Goal: Task Accomplishment & Management: Manage account settings

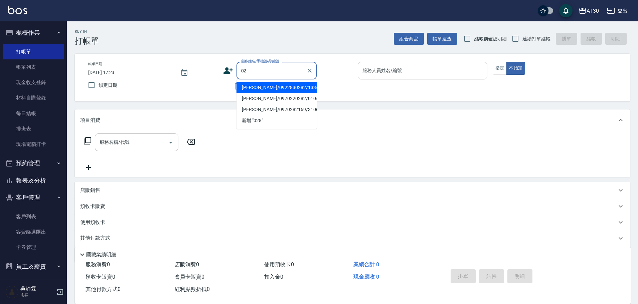
type input "0"
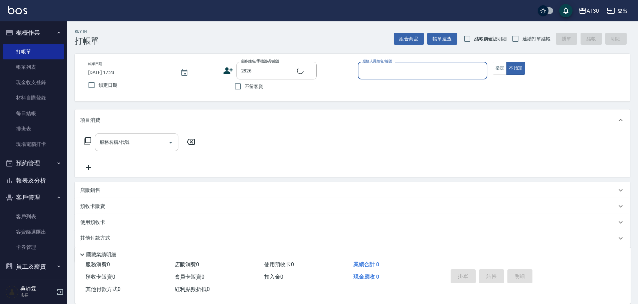
type input "[PERSON_NAME]/0913193413/2826"
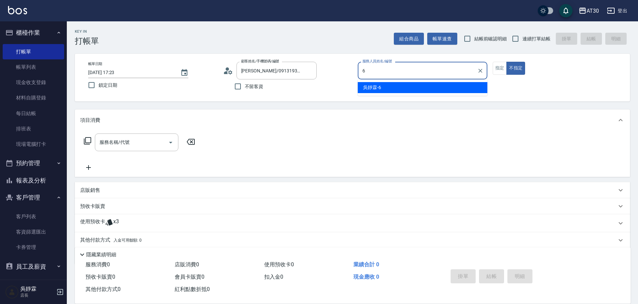
type input "吳靜霖-6"
type button "false"
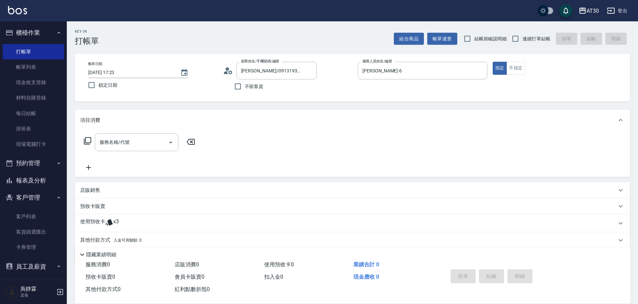
click at [105, 222] on icon at bounding box center [109, 222] width 8 height 8
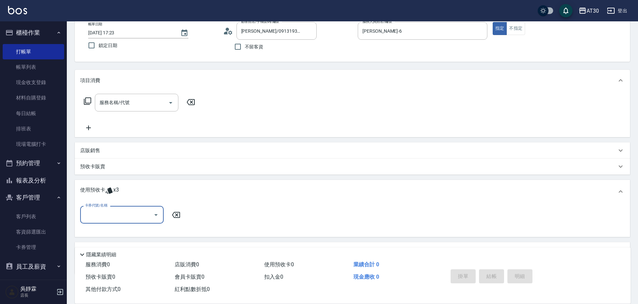
scroll to position [60, 0]
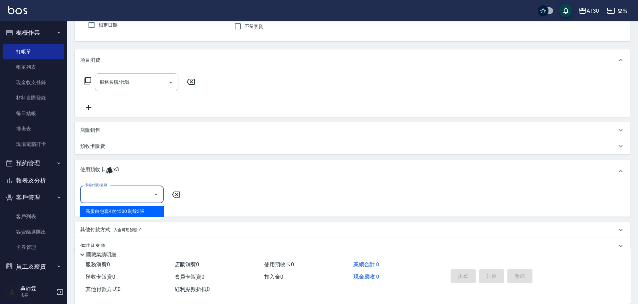
click at [137, 191] on input "卡券代號/名稱" at bounding box center [116, 195] width 67 height 12
drag, startPoint x: 134, startPoint y: 209, endPoint x: 159, endPoint y: 209, distance: 25.1
click at [136, 209] on div "高蛋白包套4次4500 剩餘3張" at bounding box center [121, 211] width 83 height 11
type input "高蛋白包套4次4500"
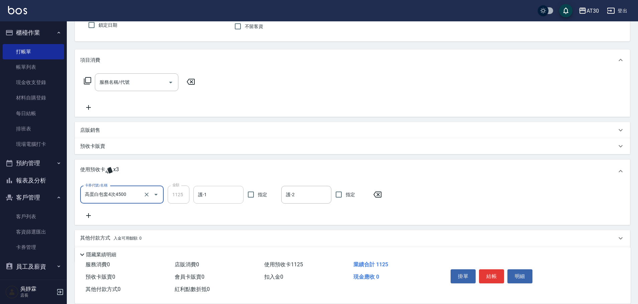
click at [202, 196] on input "護-1" at bounding box center [218, 195] width 44 height 12
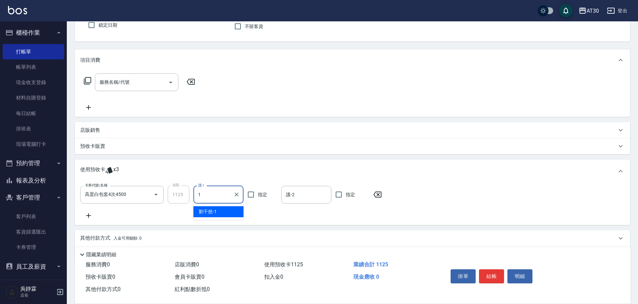
type input "[PERSON_NAME]1"
click at [124, 78] on input "服務名稱/代號" at bounding box center [131, 82] width 67 height 12
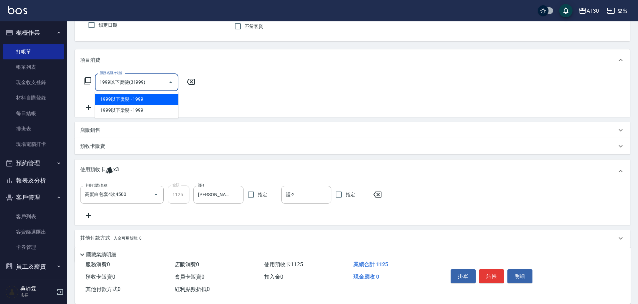
type input "1999以下燙髮(31999)"
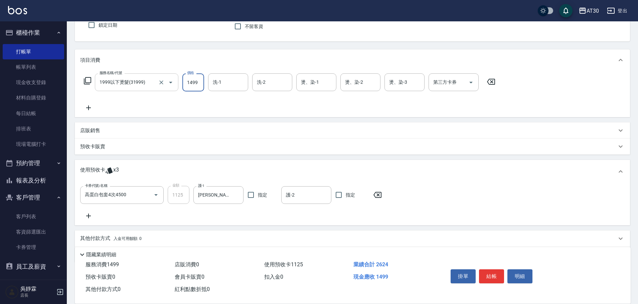
type input "1499"
type input "1"
type input "吳靜霖-6"
type input "[PERSON_NAME]1"
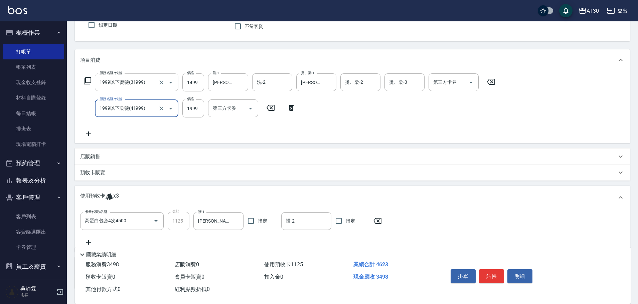
type input "1999以下染髮(41999)"
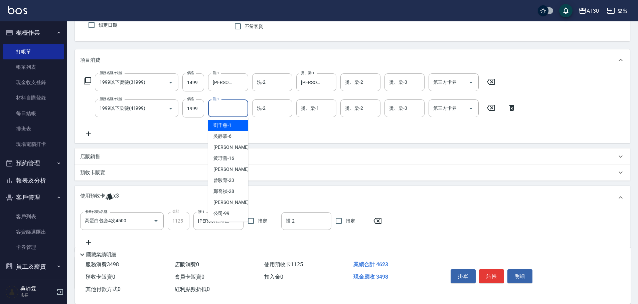
click at [237, 111] on input "洗-1" at bounding box center [228, 109] width 34 height 12
type input "吳靜霖-6"
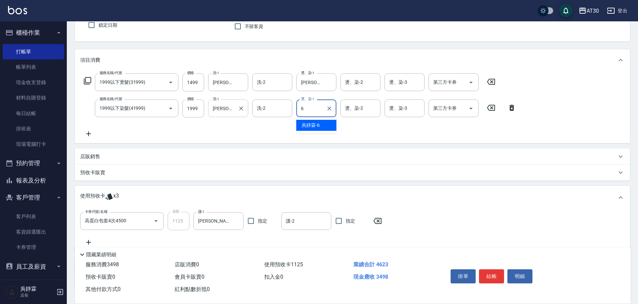
type input "吳靜霖-6"
click at [239, 79] on icon "Clear" at bounding box center [241, 82] width 7 height 7
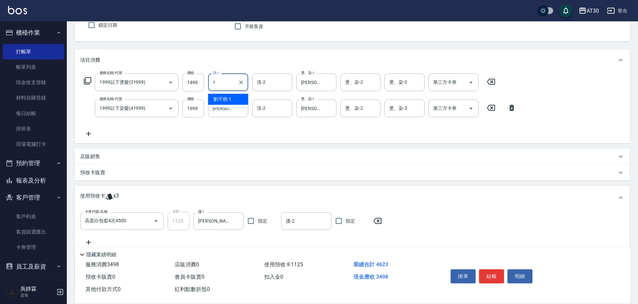
type input "劉千慈-1"
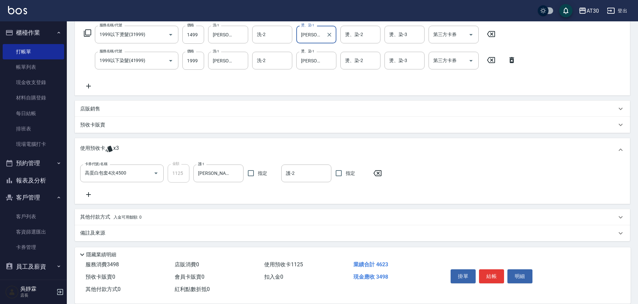
scroll to position [109, 0]
click at [192, 62] on input "1999" at bounding box center [193, 59] width 22 height 18
type input "1499"
click at [494, 279] on button "結帳" at bounding box center [491, 276] width 25 height 14
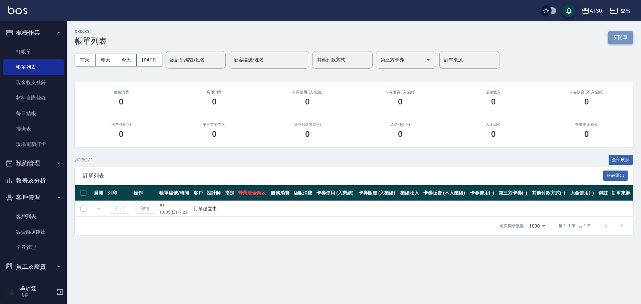
click at [614, 36] on button "新開單" at bounding box center [620, 37] width 25 height 12
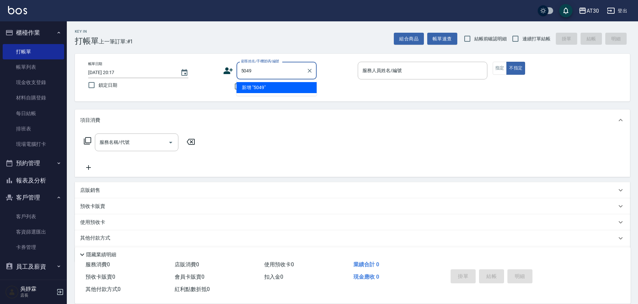
type input "5049"
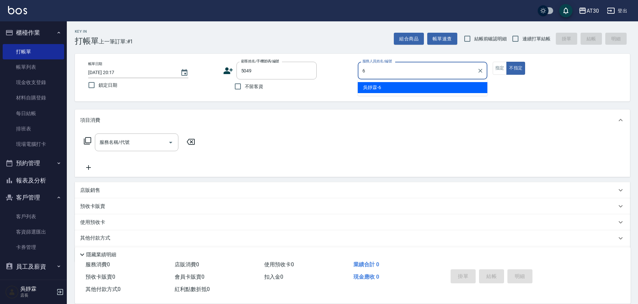
type input "吳靜霖-6"
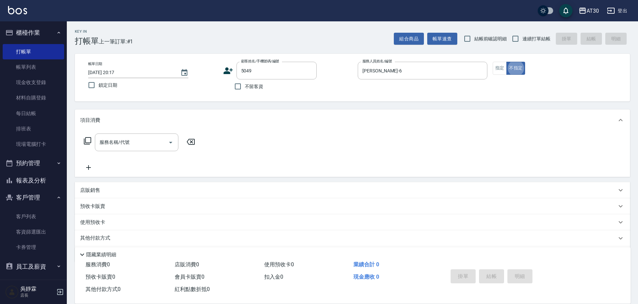
type button "false"
type input "呂喆瑩/0971231978/5049"
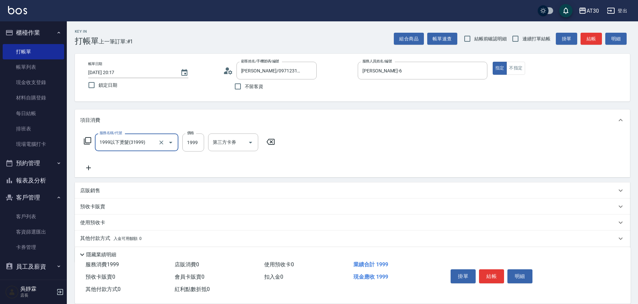
type input "1999以下燙髮(31999)"
type input "1099"
type input "劉千慈-1"
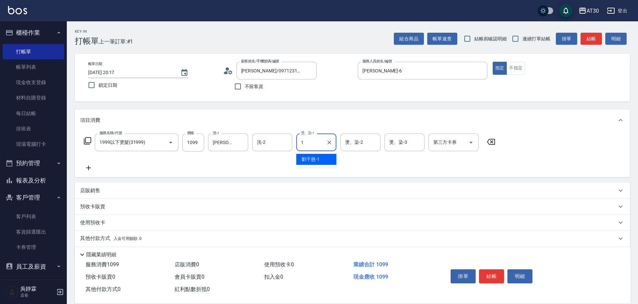
type input "劉千慈-1"
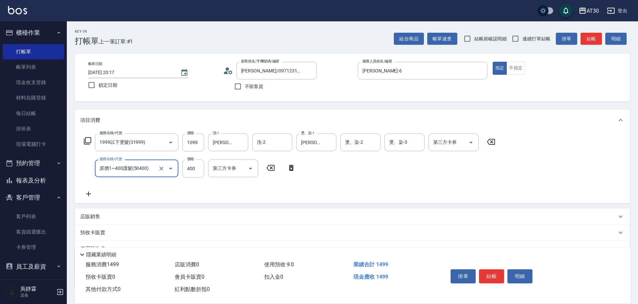
type input "原價1~400護髮(50400)"
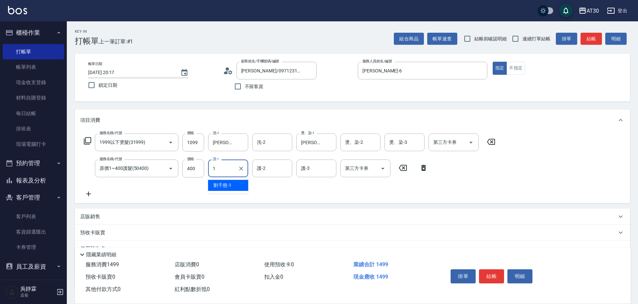
type input "劉千慈-1"
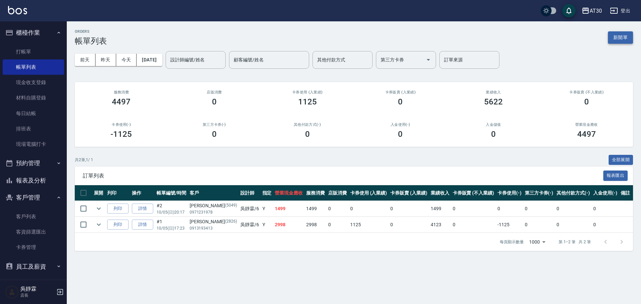
click at [615, 37] on button "新開單" at bounding box center [620, 37] width 25 height 12
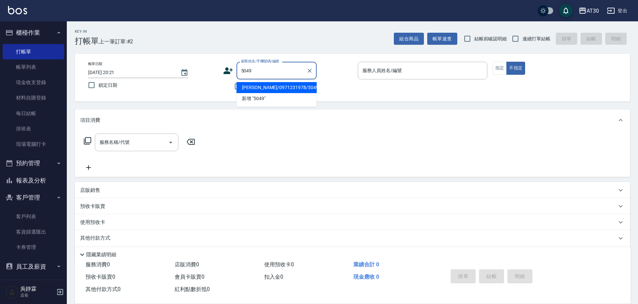
type input "呂喆瑩/0971231978/5049"
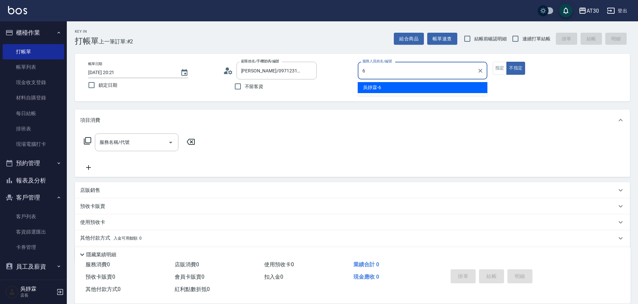
type input "吳靜霖-6"
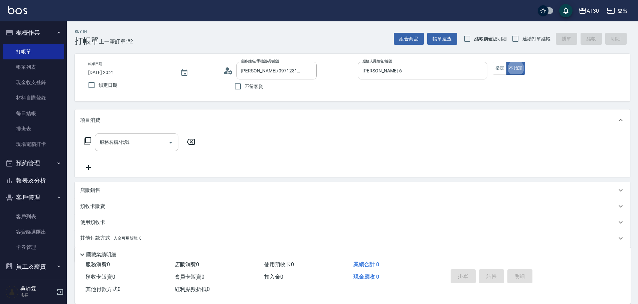
type button "false"
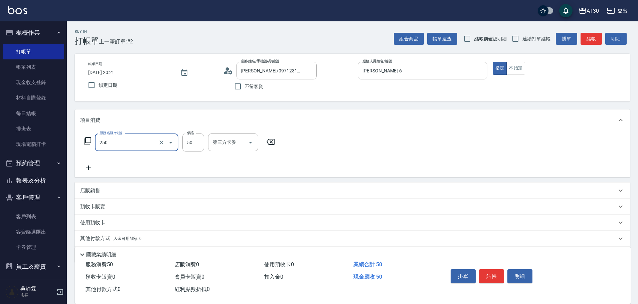
type input "剪瀏海(250)"
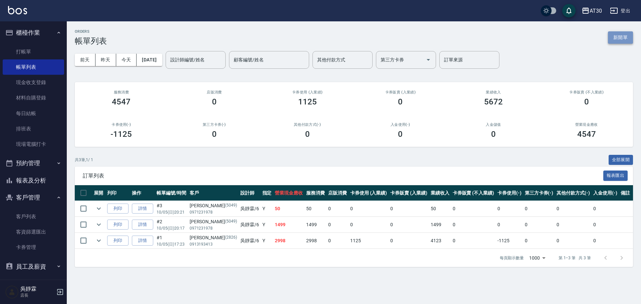
click at [617, 36] on button "新開單" at bounding box center [620, 37] width 25 height 12
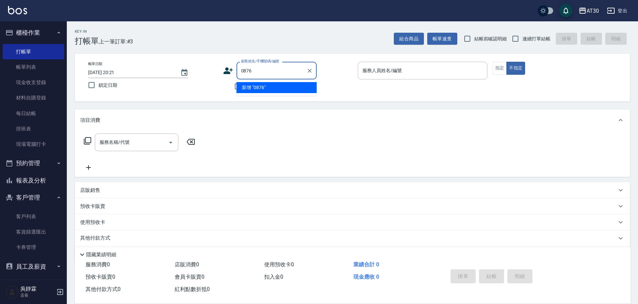
type input "0876"
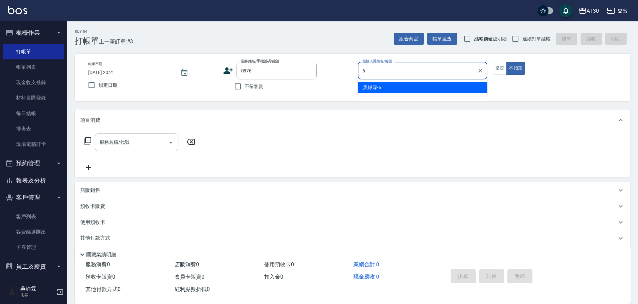
type input "吳靜霖-6"
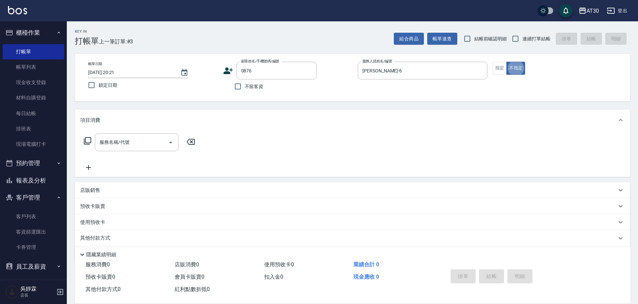
type button "false"
type input "簡雅莙/0982909443/0876"
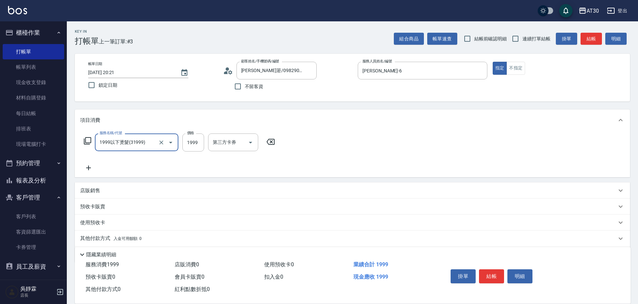
type input "1999以下燙髮(31999)"
type input "1099"
type input "劉千慈-1"
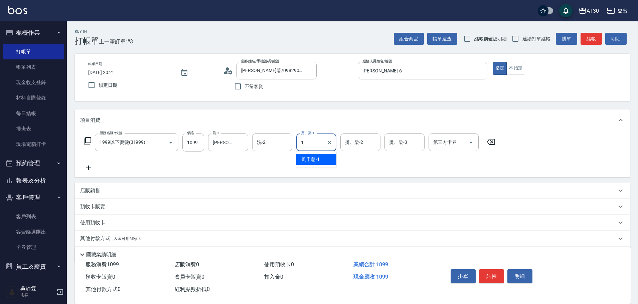
type input "劉千慈-1"
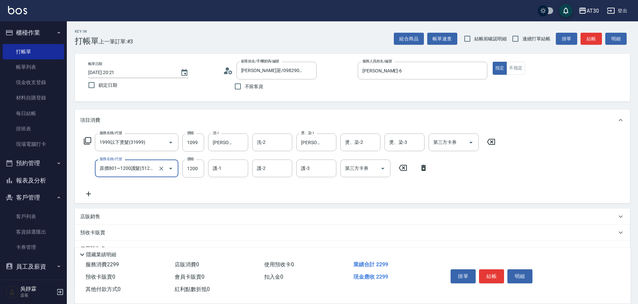
type input "原價801~1200護髮(51200)"
type input "劉千慈-1"
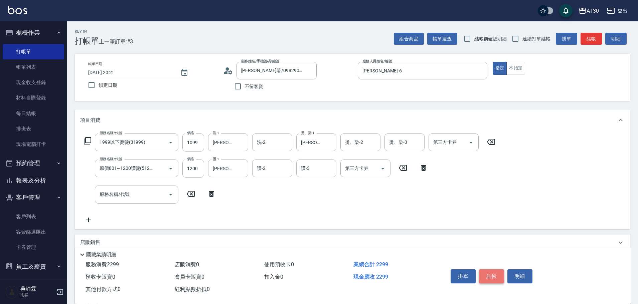
click at [495, 271] on button "結帳" at bounding box center [491, 276] width 25 height 14
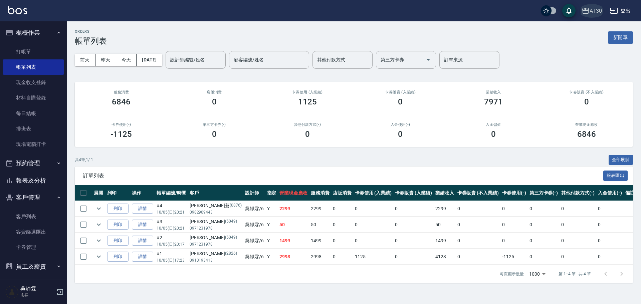
click at [595, 12] on div "AT30" at bounding box center [596, 11] width 12 height 8
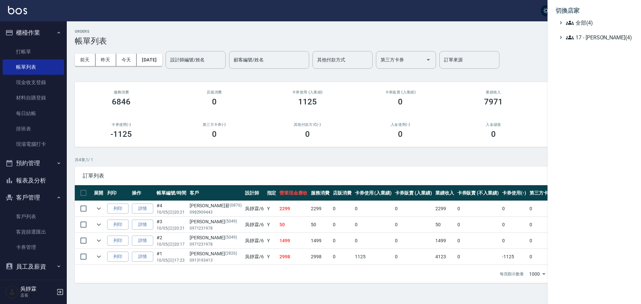
click at [595, 18] on li "切換店家" at bounding box center [594, 11] width 77 height 16
click at [593, 23] on span "全部(4)" at bounding box center [598, 23] width 64 height 8
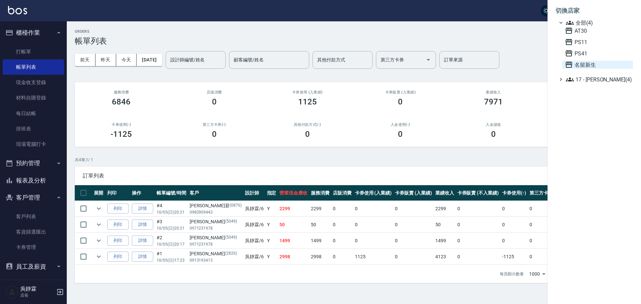
click at [587, 62] on span "名留新生" at bounding box center [597, 65] width 65 height 8
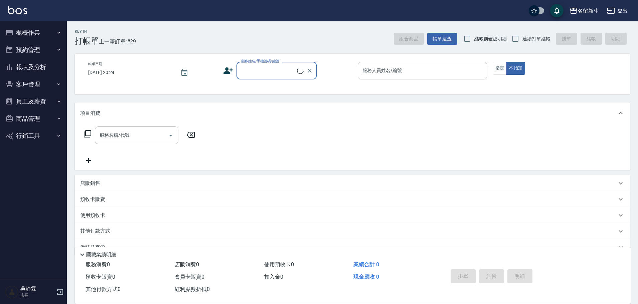
click at [45, 35] on button "櫃檯作業" at bounding box center [33, 32] width 61 height 17
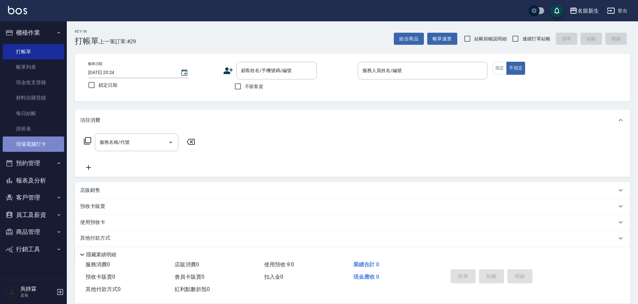
click at [34, 145] on link "現場電腦打卡" at bounding box center [33, 144] width 61 height 15
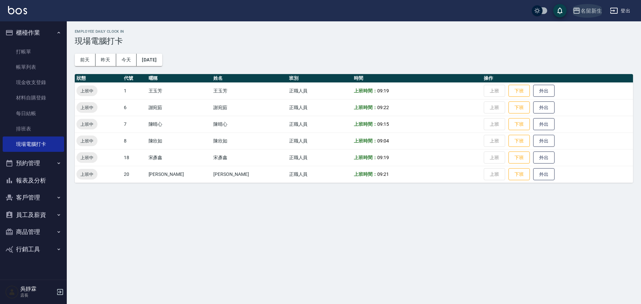
click at [589, 10] on div "名留新生" at bounding box center [591, 11] width 21 height 8
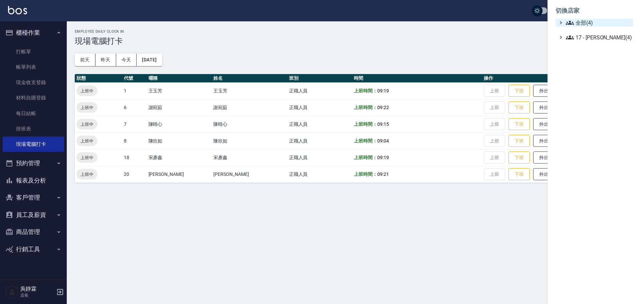
click at [588, 24] on span "全部(4)" at bounding box center [598, 23] width 64 height 8
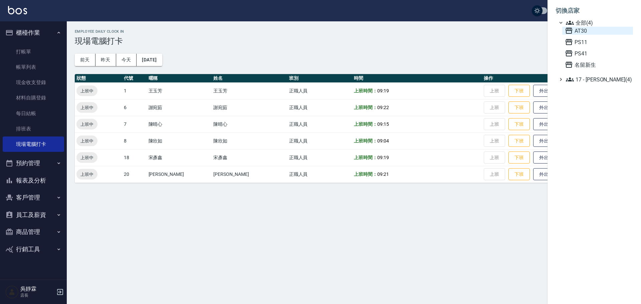
click at [582, 31] on span "AT30" at bounding box center [597, 31] width 65 height 8
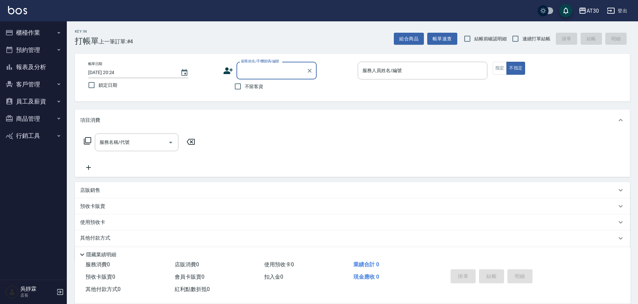
click at [37, 117] on button "商品管理" at bounding box center [33, 118] width 61 height 17
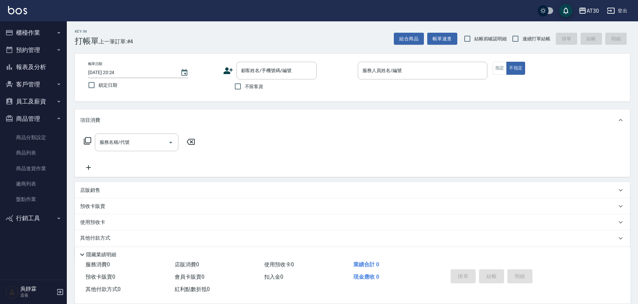
click at [39, 81] on button "客戶管理" at bounding box center [33, 84] width 61 height 17
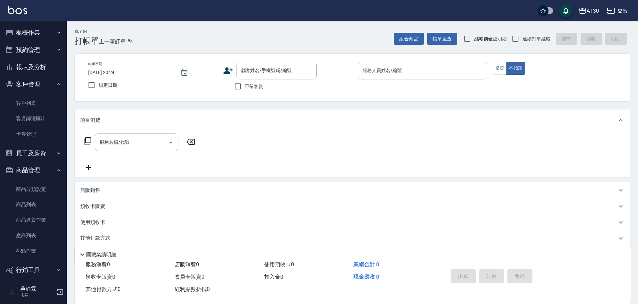
click at [40, 170] on button "商品管理" at bounding box center [33, 170] width 61 height 17
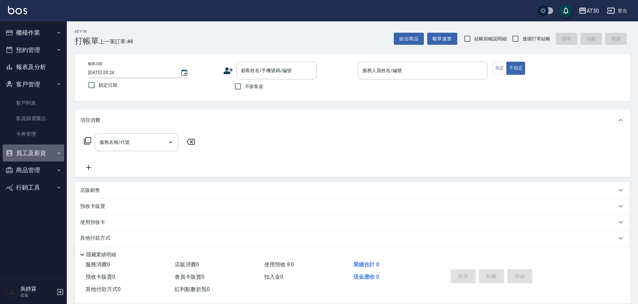
click at [34, 151] on button "員工及薪資" at bounding box center [33, 153] width 61 height 17
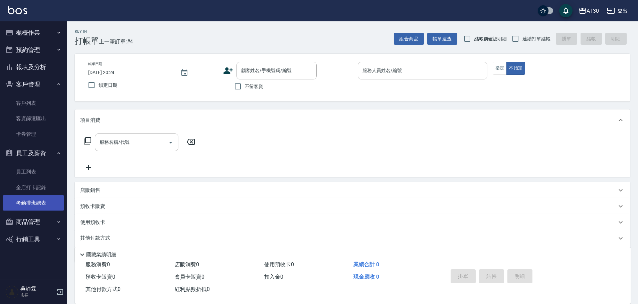
click at [42, 204] on link "考勤排班總表" at bounding box center [33, 202] width 61 height 15
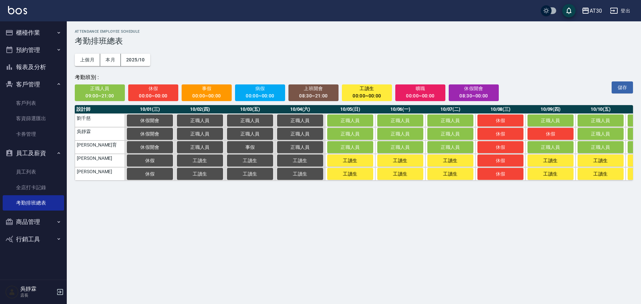
click at [31, 64] on button "報表及分析" at bounding box center [33, 66] width 61 height 17
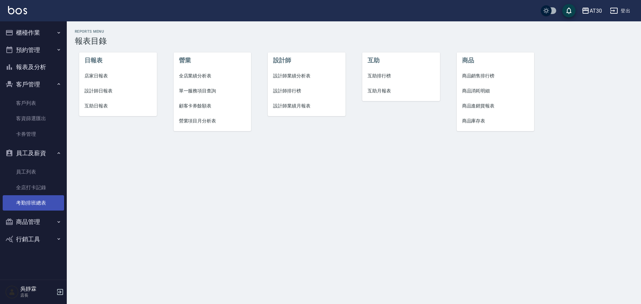
click at [41, 201] on link "考勤排班總表" at bounding box center [33, 202] width 61 height 15
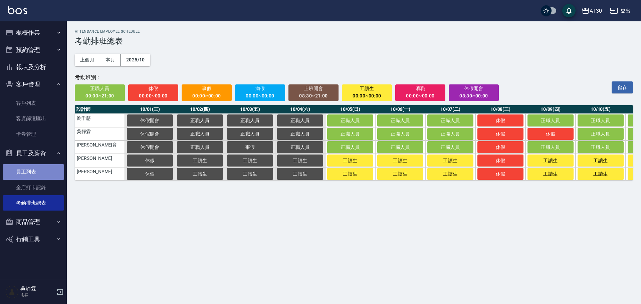
click at [29, 170] on link "員工列表" at bounding box center [33, 171] width 61 height 15
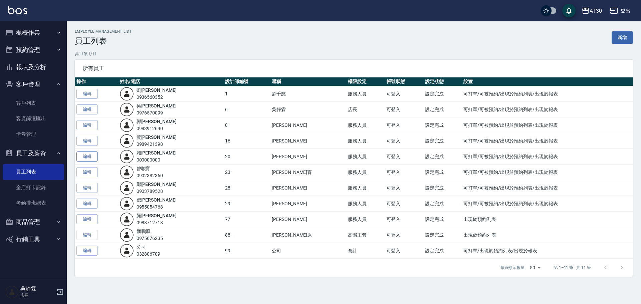
click at [88, 158] on link "編輯" at bounding box center [86, 157] width 21 height 10
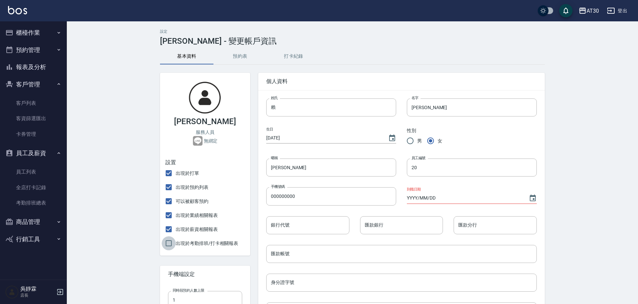
click at [169, 243] on input "出現於考勤排班/打卡相關報表" at bounding box center [169, 243] width 14 height 14
checkbox input "true"
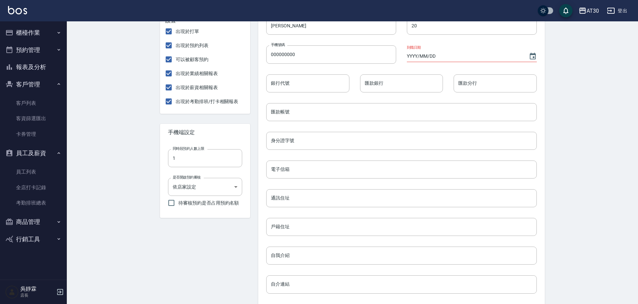
scroll to position [228, 0]
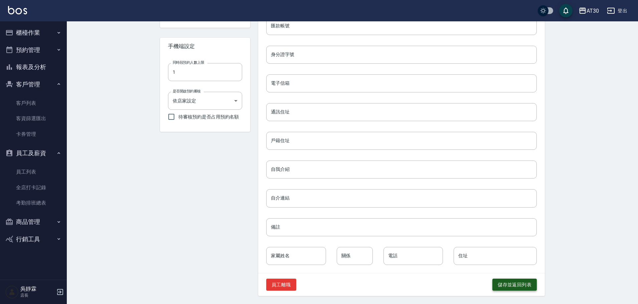
click at [511, 282] on button "儲存並返回列表" at bounding box center [514, 285] width 44 height 12
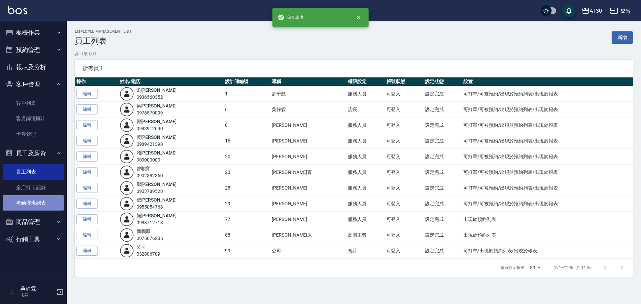
click at [38, 200] on link "考勤排班總表" at bounding box center [33, 202] width 61 height 15
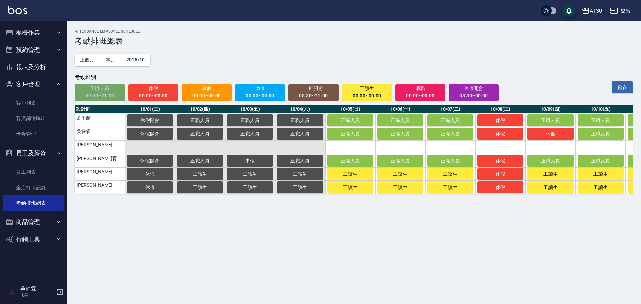
click at [105, 92] on span "正職人員" at bounding box center [99, 88] width 41 height 8
click at [403, 148] on td "a dense table" at bounding box center [400, 147] width 50 height 13
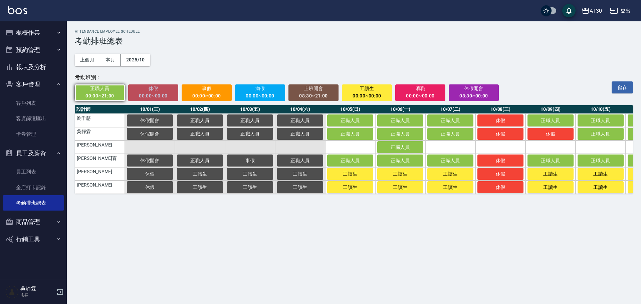
click at [152, 92] on span "休假" at bounding box center [153, 88] width 41 height 8
click at [509, 146] on td "a dense table" at bounding box center [500, 147] width 50 height 13
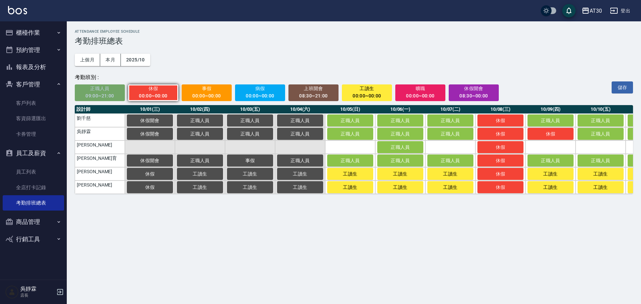
click at [105, 91] on span "正職人員" at bounding box center [99, 88] width 41 height 8
click at [622, 88] on button "儲存" at bounding box center [622, 87] width 21 height 12
click at [622, 89] on button "儲存" at bounding box center [622, 87] width 21 height 12
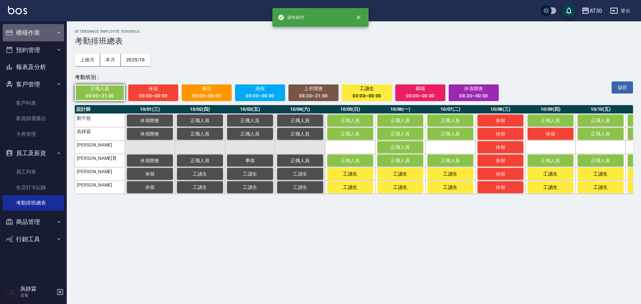
click at [36, 33] on button "櫃檯作業" at bounding box center [33, 32] width 61 height 17
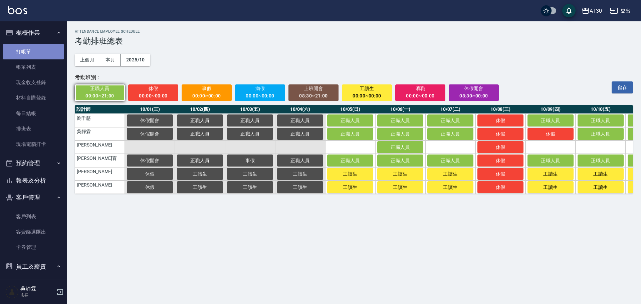
click at [36, 50] on link "打帳單" at bounding box center [33, 51] width 61 height 15
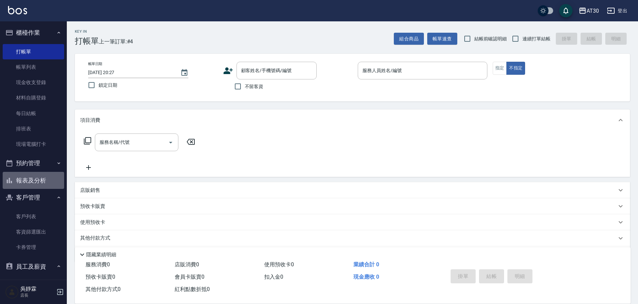
click at [41, 184] on button "報表及分析" at bounding box center [33, 180] width 61 height 17
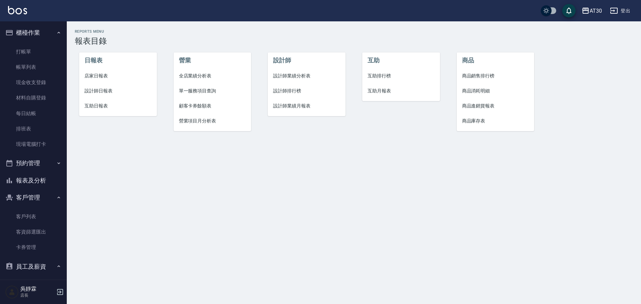
click at [378, 75] on span "互助排行榜" at bounding box center [401, 75] width 67 height 7
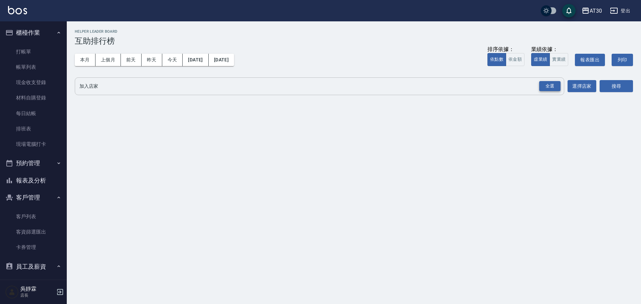
click at [558, 84] on div "全選" at bounding box center [549, 86] width 21 height 10
click at [617, 84] on button "搜尋" at bounding box center [616, 86] width 33 height 12
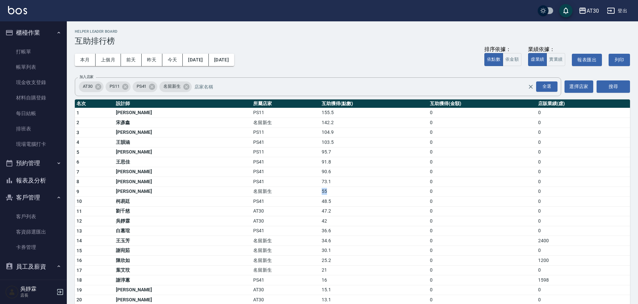
drag, startPoint x: 266, startPoint y: 190, endPoint x: 274, endPoint y: 191, distance: 8.4
click at [320, 191] on td "55" at bounding box center [374, 192] width 108 height 10
click at [320, 125] on td "142.2" at bounding box center [374, 123] width 108 height 10
click at [320, 126] on td "142.2" at bounding box center [374, 123] width 108 height 10
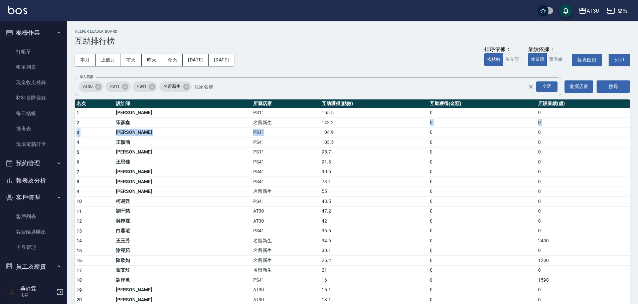
drag, startPoint x: 283, startPoint y: 121, endPoint x: 265, endPoint y: 129, distance: 20.3
click at [265, 129] on tbody "1 蔡定陽 PS11 155.5 0 0 2 宋彥鑫 名留新生 142.2 0 0 3 陳昱如 PS11 104.9 0 0 4 王韻涵 PS41 103.5…" at bounding box center [352, 240] width 555 height 265
click at [320, 121] on td "142.2" at bounding box center [374, 123] width 108 height 10
click at [320, 124] on td "142.2" at bounding box center [374, 123] width 108 height 10
drag, startPoint x: 280, startPoint y: 123, endPoint x: 252, endPoint y: 127, distance: 28.4
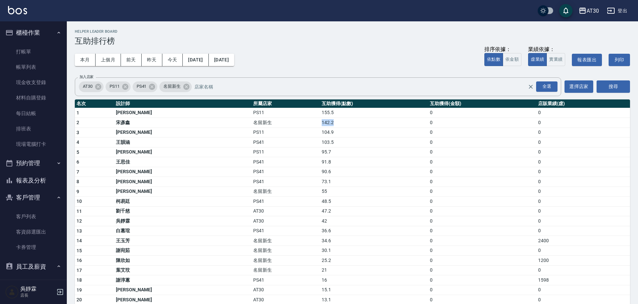
click at [252, 127] on tr "2 宋彥鑫 名留新生 142.2 0 0" at bounding box center [352, 123] width 555 height 10
click at [320, 124] on td "142.2" at bounding box center [374, 123] width 108 height 10
click at [251, 210] on td "AT30" at bounding box center [285, 211] width 69 height 10
drag, startPoint x: 264, startPoint y: 250, endPoint x: 278, endPoint y: 249, distance: 14.0
click at [278, 249] on tr "15 謝宛茹 名留新生 30.1 0 0" at bounding box center [352, 251] width 555 height 10
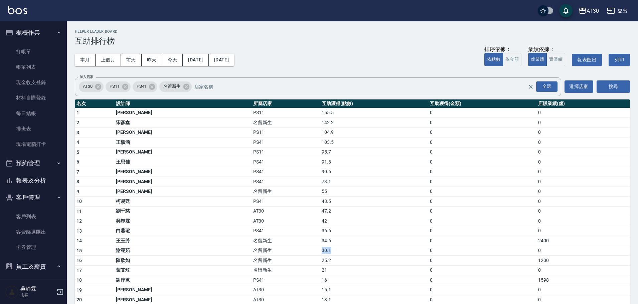
click at [320, 251] on td "30.1" at bounding box center [374, 251] width 108 height 10
click at [154, 88] on icon at bounding box center [152, 86] width 6 height 6
click at [125, 88] on icon at bounding box center [125, 86] width 6 height 6
click at [99, 87] on icon at bounding box center [97, 86] width 7 height 7
click at [619, 88] on button "搜尋" at bounding box center [612, 86] width 33 height 12
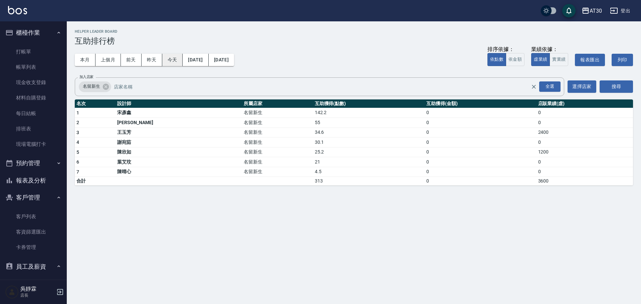
click at [176, 65] on button "今天" at bounding box center [172, 60] width 21 height 12
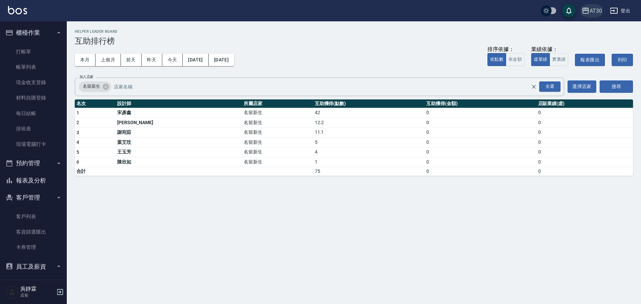
click at [593, 12] on div "AT30" at bounding box center [596, 11] width 12 height 8
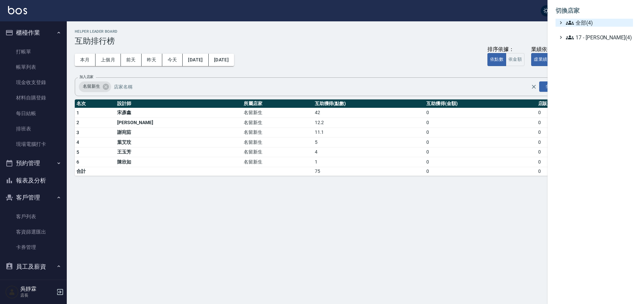
click at [593, 22] on span "全部(4)" at bounding box center [598, 23] width 64 height 8
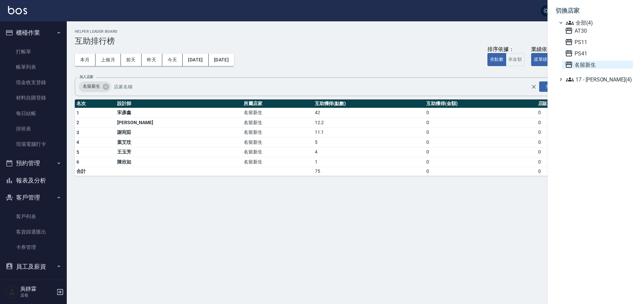
click at [590, 63] on span "名留新生" at bounding box center [597, 65] width 65 height 8
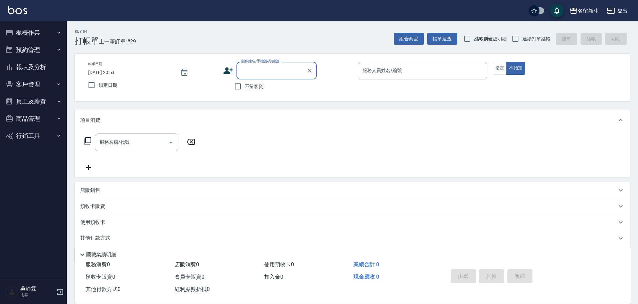
click at [40, 68] on button "報表及分析" at bounding box center [33, 66] width 61 height 17
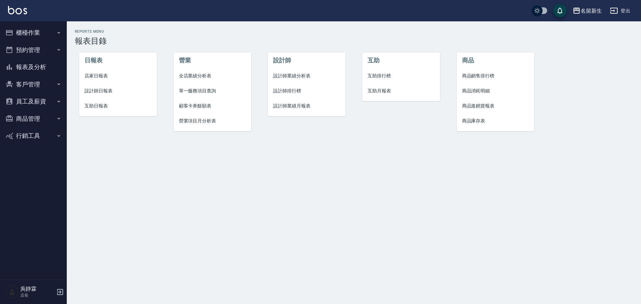
click at [109, 105] on span "互助日報表" at bounding box center [117, 106] width 67 height 7
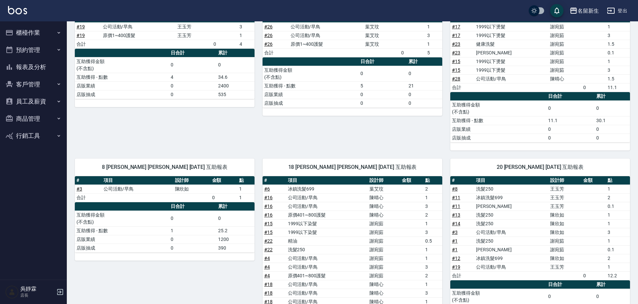
scroll to position [258, 0]
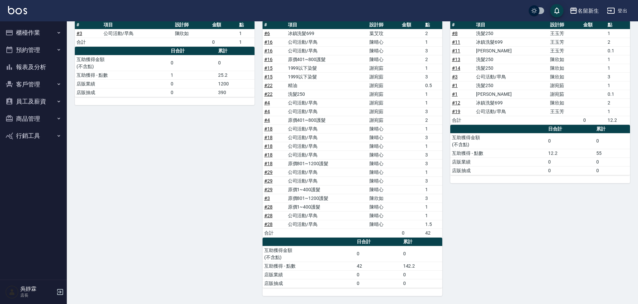
drag, startPoint x: 498, startPoint y: 221, endPoint x: 494, endPoint y: 227, distance: 7.2
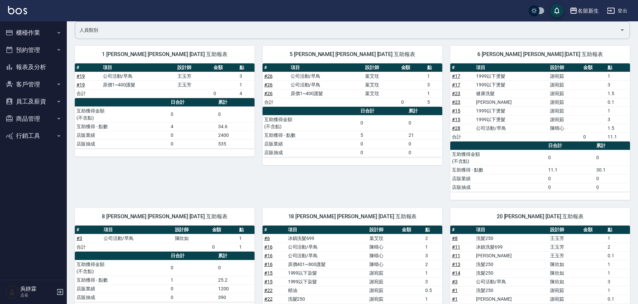
scroll to position [0, 0]
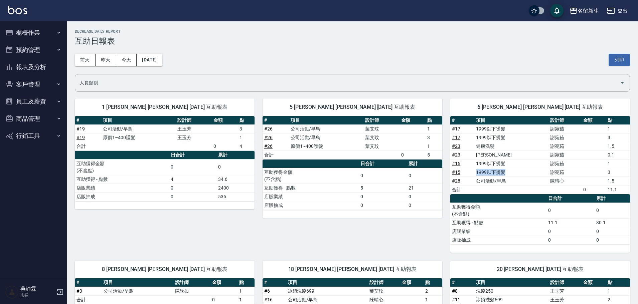
drag, startPoint x: 507, startPoint y: 174, endPoint x: 477, endPoint y: 171, distance: 30.1
click at [477, 171] on td "1999以下燙髮" at bounding box center [511, 172] width 74 height 9
drag, startPoint x: 507, startPoint y: 163, endPoint x: 475, endPoint y: 164, distance: 31.7
click at [475, 164] on tr "# 15 1999以下燙髮 謝宛茹 1" at bounding box center [540, 163] width 180 height 9
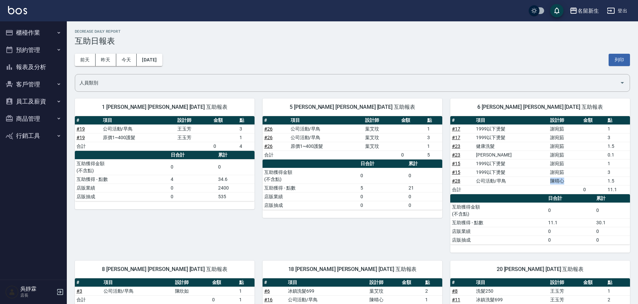
drag, startPoint x: 560, startPoint y: 180, endPoint x: 542, endPoint y: 182, distance: 17.9
click at [542, 182] on tr "# 28 公司活動/早鳥 陳晴心 1.5" at bounding box center [540, 181] width 180 height 9
click at [434, 232] on div "5 葉艾玟 葉艾玟 10/05/2025 互助報表 # 項目 設計師 金額 點 # 26 公司活動/早鳥 葉艾玟 1 # 26 公司活動/早鳥 葉艾玟 3 #…" at bounding box center [348, 171] width 188 height 162
drag, startPoint x: 563, startPoint y: 179, endPoint x: 542, endPoint y: 185, distance: 22.3
click at [542, 185] on tr "# 28 公司活動/早鳥 陳晴心 1.5" at bounding box center [540, 181] width 180 height 9
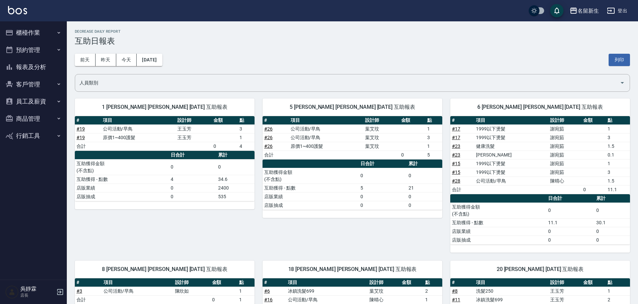
click at [419, 236] on div "5 葉艾玟 葉艾玟 10/05/2025 互助報表 # 項目 設計師 金額 點 # 26 公司活動/早鳥 葉艾玟 1 # 26 公司活動/早鳥 葉艾玟 3 #…" at bounding box center [348, 171] width 188 height 162
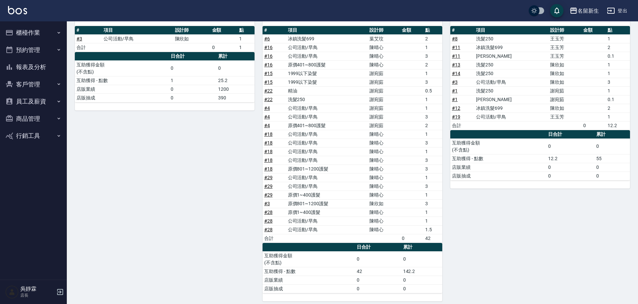
scroll to position [258, 0]
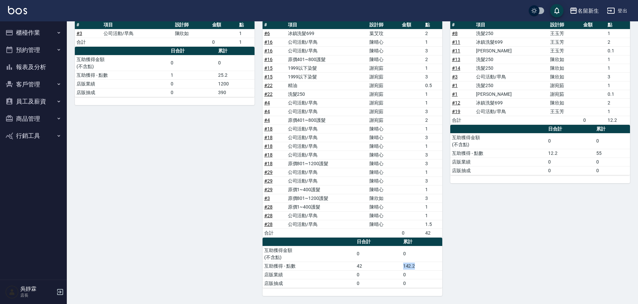
drag, startPoint x: 421, startPoint y: 264, endPoint x: 364, endPoint y: 262, distance: 56.8
click at [364, 262] on tr "互助獲得 - 點數 42 142.2" at bounding box center [352, 266] width 180 height 9
click at [489, 280] on div "20 賴伊珊 賴伊珊 10/05/2025 互助報表 # 項目 設計師 金額 點 # 8 洗髮250 王玉芳 1 # 11 冰鎮洗髮699 王玉芳 2 # 1…" at bounding box center [536, 145] width 188 height 301
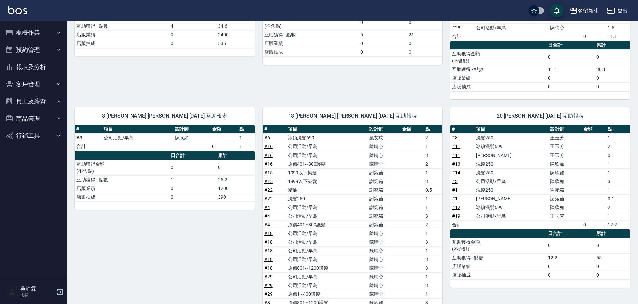
scroll to position [0, 0]
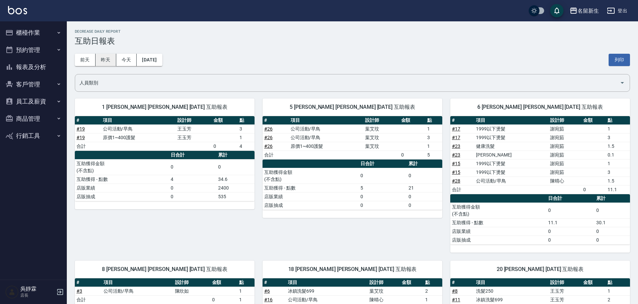
click at [109, 57] on button "昨天" at bounding box center [105, 60] width 21 height 12
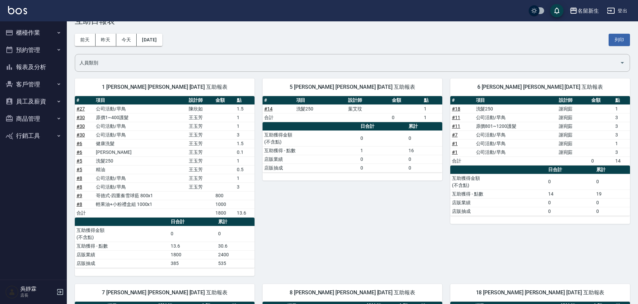
scroll to position [23, 0]
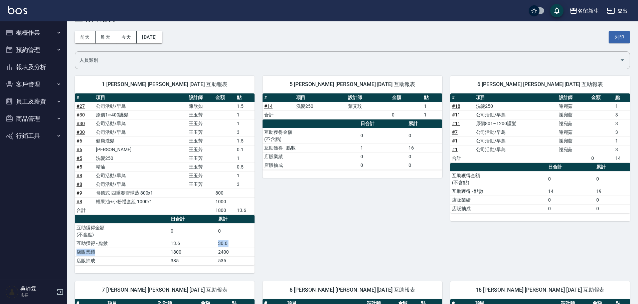
drag, startPoint x: 171, startPoint y: 249, endPoint x: 178, endPoint y: 247, distance: 7.1
click at [177, 247] on td "13.6" at bounding box center [192, 243] width 47 height 9
click at [348, 232] on div "5 葉艾玟 葉艾玟 10/04/2025 互助報表 # 項目 設計師 金額 點 # 14 洗髮250 葉艾玟 1 合計 0 1 日合計 累計 互助獲得金額 (…" at bounding box center [348, 171] width 188 height 206
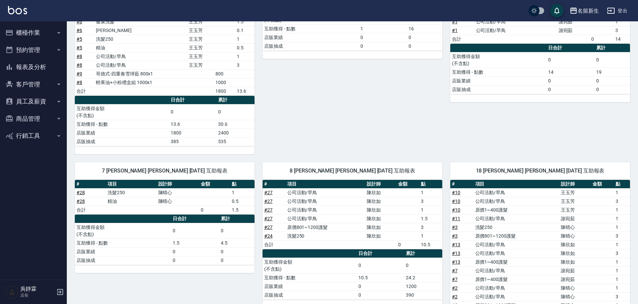
scroll to position [0, 0]
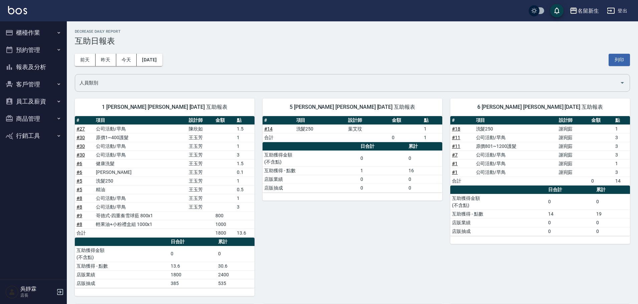
click at [542, 91] on div "人員類別" at bounding box center [352, 83] width 555 height 18
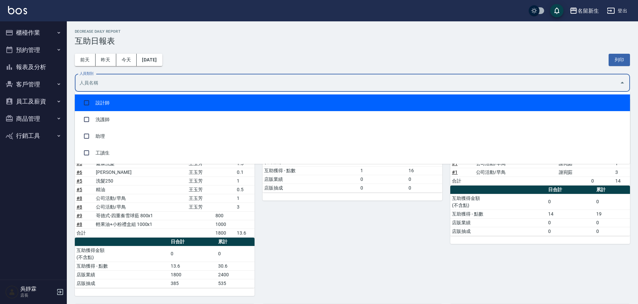
click at [283, 85] on input "人員類別" at bounding box center [347, 83] width 539 height 12
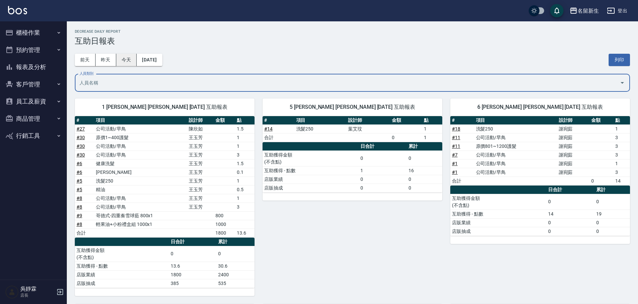
click at [126, 57] on button "今天" at bounding box center [126, 60] width 21 height 12
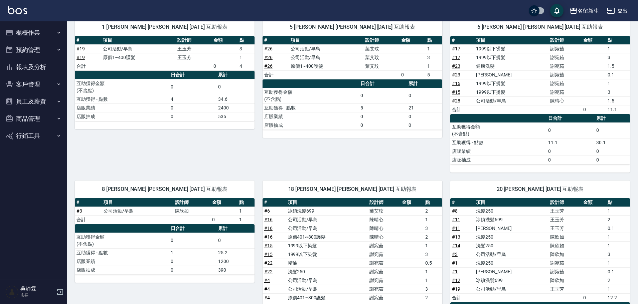
scroll to position [78, 0]
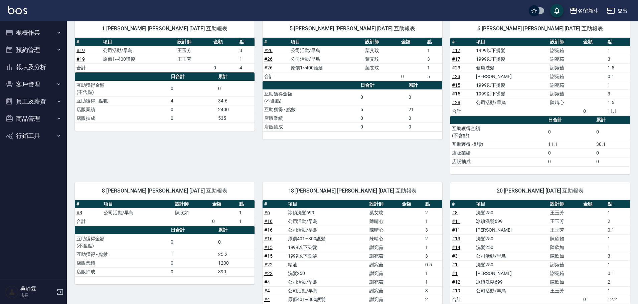
click at [36, 83] on button "客戶管理" at bounding box center [33, 84] width 61 height 17
click at [40, 81] on button "客戶管理" at bounding box center [33, 84] width 61 height 17
click at [43, 70] on button "報表及分析" at bounding box center [33, 66] width 61 height 17
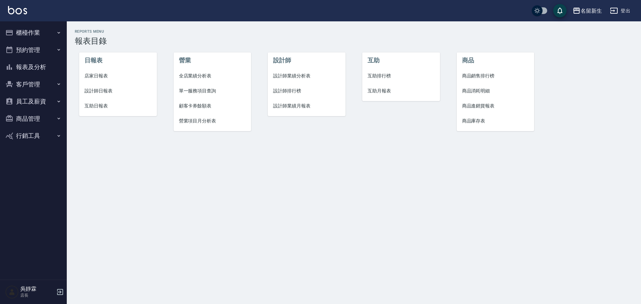
click at [386, 77] on span "互助排行榜" at bounding box center [401, 75] width 67 height 7
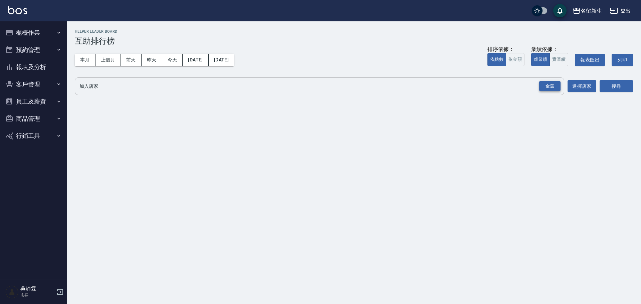
click at [545, 86] on div "全選" at bounding box center [549, 86] width 21 height 10
click at [613, 82] on button "搜尋" at bounding box center [616, 86] width 33 height 12
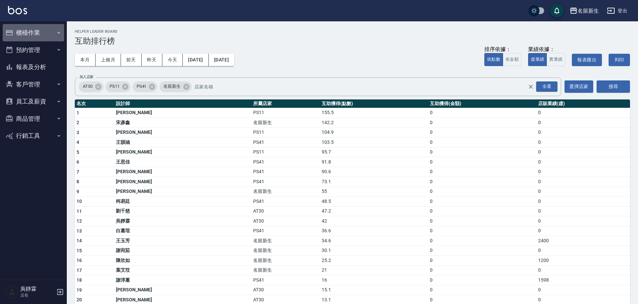
drag, startPoint x: 23, startPoint y: 30, endPoint x: 30, endPoint y: 40, distance: 12.5
click at [24, 33] on button "櫃檯作業" at bounding box center [33, 32] width 61 height 17
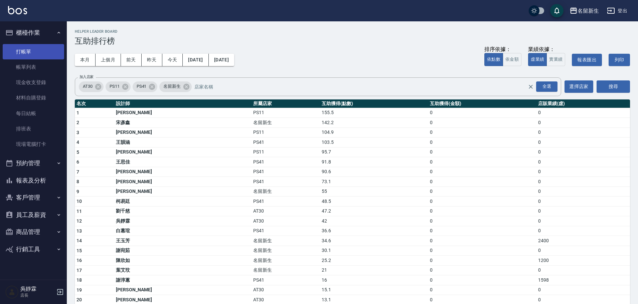
click at [33, 50] on link "打帳單" at bounding box center [33, 51] width 61 height 15
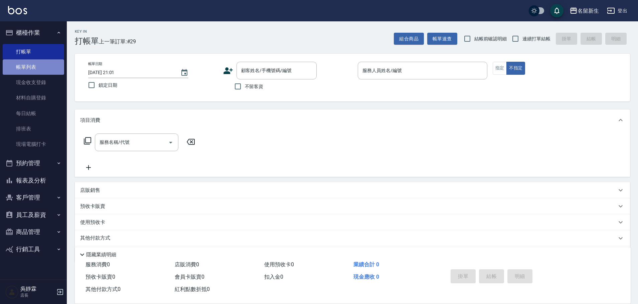
click at [32, 64] on link "帳單列表" at bounding box center [33, 66] width 61 height 15
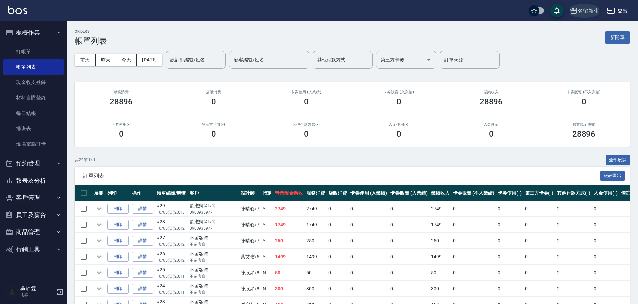
click at [586, 13] on div "名留新生" at bounding box center [587, 11] width 21 height 8
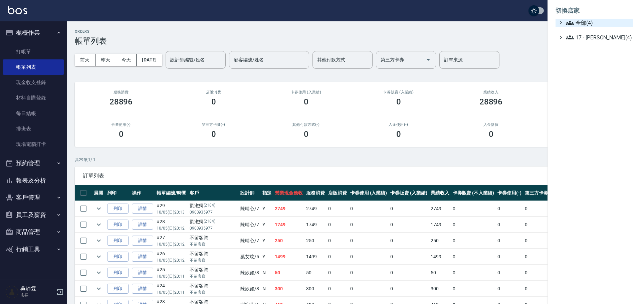
click at [581, 25] on span "全部(4)" at bounding box center [598, 23] width 64 height 8
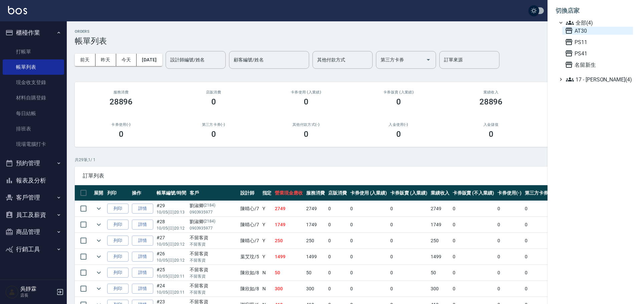
click at [585, 33] on span "AT30" at bounding box center [597, 31] width 65 height 8
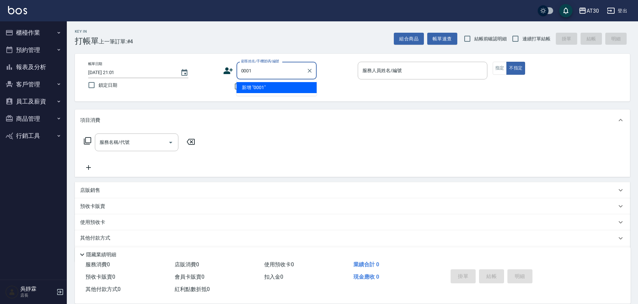
type input "0001"
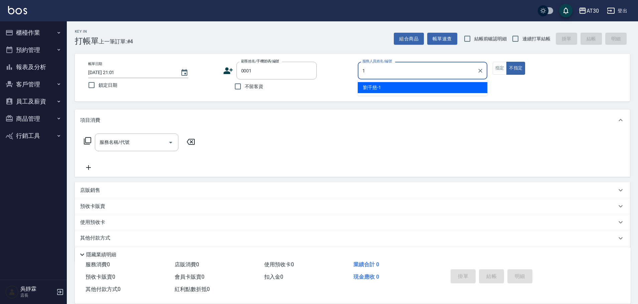
type input "[PERSON_NAME]1"
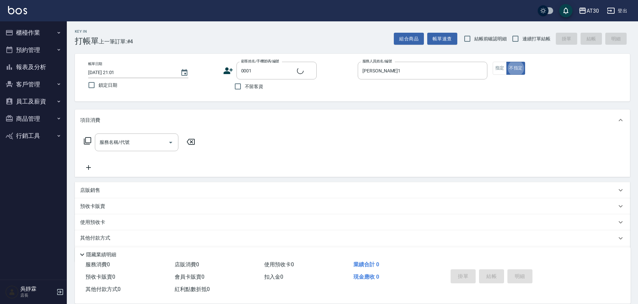
type button "false"
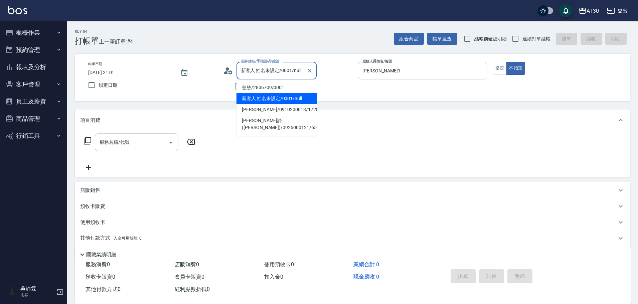
click at [273, 69] on input "新客人 姓名未設定/0001/null" at bounding box center [271, 71] width 64 height 12
click at [270, 86] on li "慈慈/2806709/0001" at bounding box center [276, 87] width 80 height 11
type input "慈慈/2806709/0001"
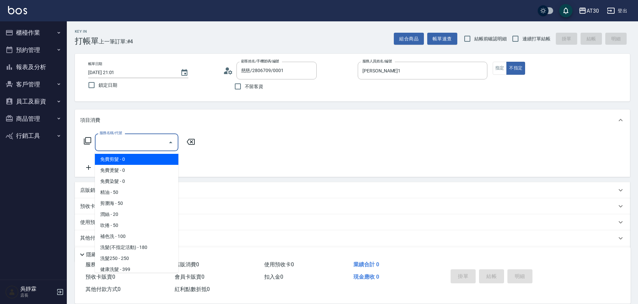
click at [118, 141] on input "服務名稱/代號" at bounding box center [131, 143] width 67 height 12
click at [88, 141] on icon at bounding box center [87, 141] width 8 height 8
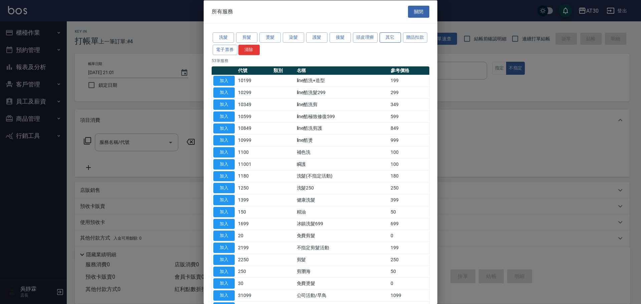
click at [388, 37] on button "其它" at bounding box center [390, 37] width 21 height 10
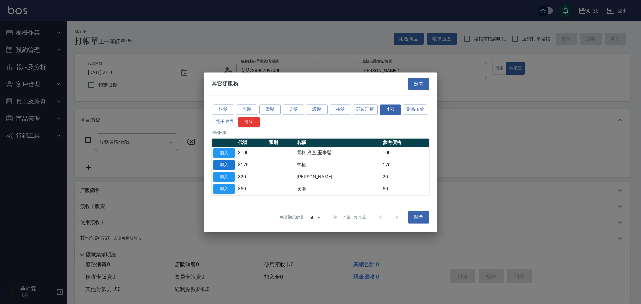
click at [230, 164] on button "加入" at bounding box center [223, 165] width 21 height 10
type input "單梳(8170)"
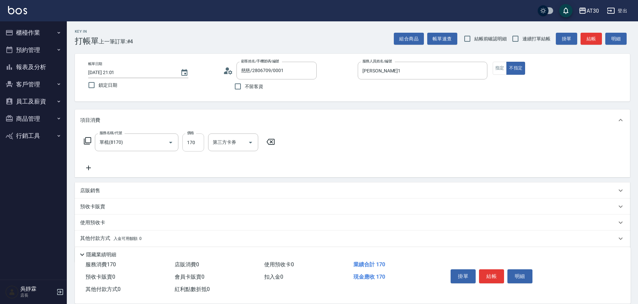
click at [193, 143] on input "170" at bounding box center [193, 143] width 22 height 18
type input "200"
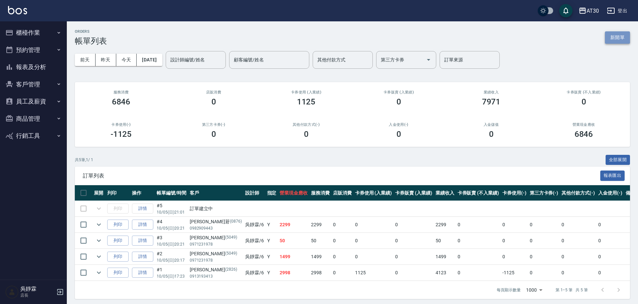
click at [624, 38] on button "新開單" at bounding box center [617, 37] width 25 height 12
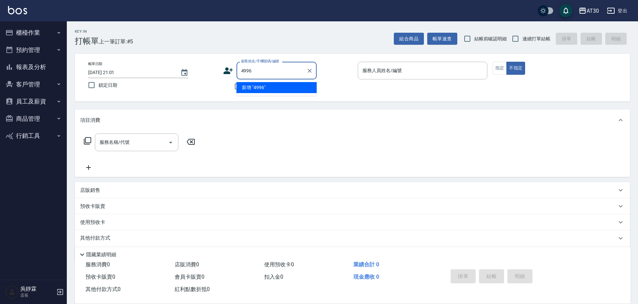
type input "4996"
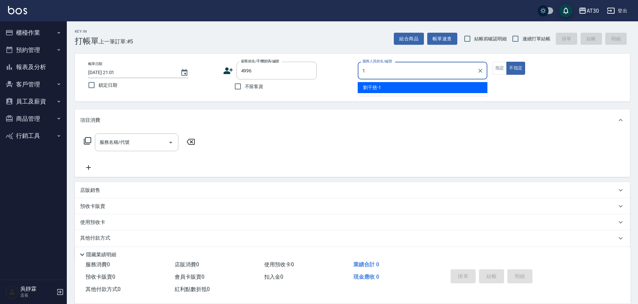
type input "[PERSON_NAME]1"
type button "false"
type input "[PERSON_NAME]/0910637316/4996"
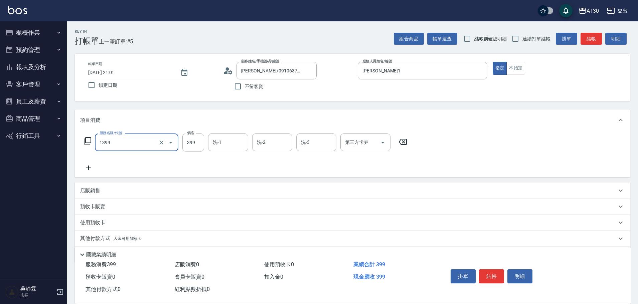
type input "健康洗髮(1399)"
type input "劉千慈-1"
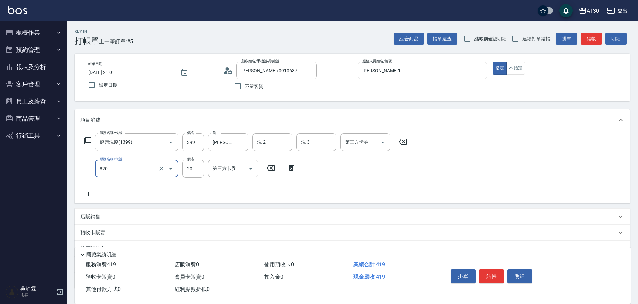
type input "潤絲(820)"
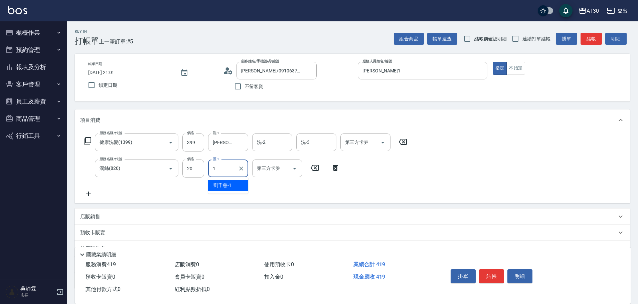
type input "劉千慈-1"
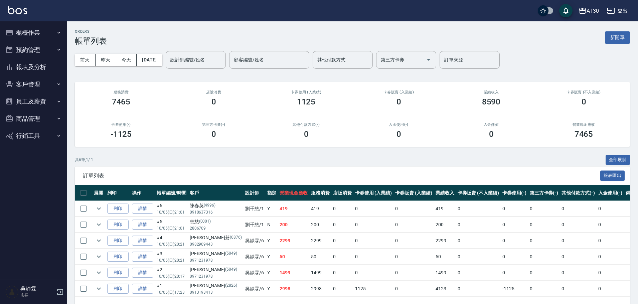
click at [34, 36] on button "櫃檯作業" at bounding box center [33, 32] width 61 height 17
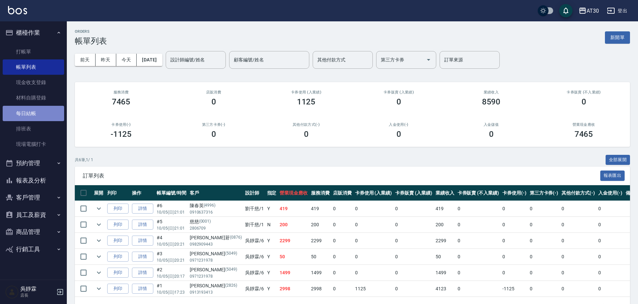
click at [42, 116] on link "每日結帳" at bounding box center [33, 113] width 61 height 15
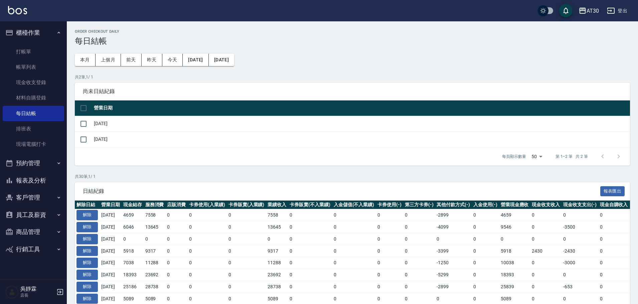
click at [81, 103] on input "checkbox" at bounding box center [83, 108] width 14 height 14
checkbox input "true"
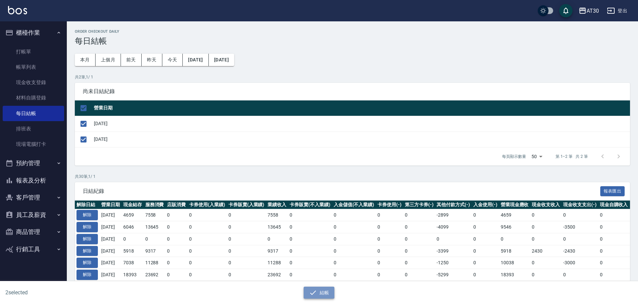
click at [327, 297] on button "結帳" at bounding box center [319, 293] width 31 height 12
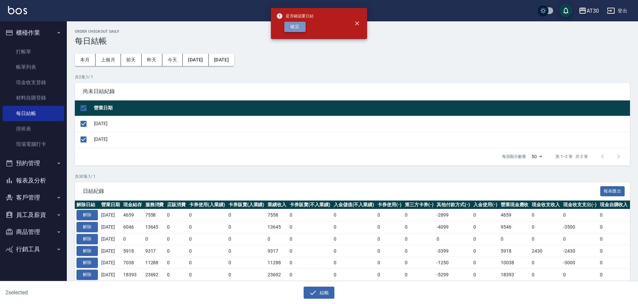
click at [299, 23] on button "確定" at bounding box center [294, 27] width 21 height 10
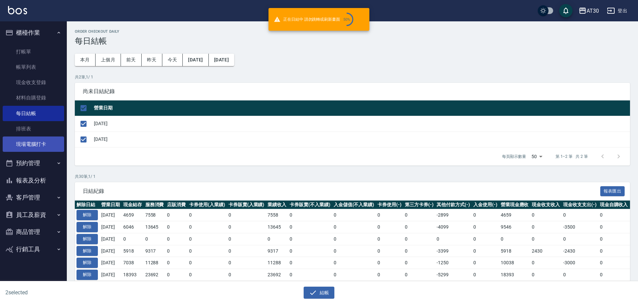
click at [35, 147] on link "現場電腦打卡" at bounding box center [33, 144] width 61 height 15
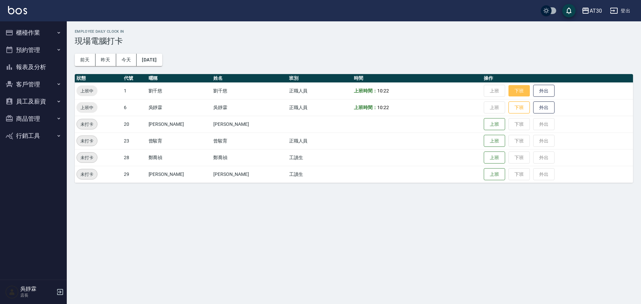
click at [511, 92] on button "下班" at bounding box center [519, 91] width 21 height 12
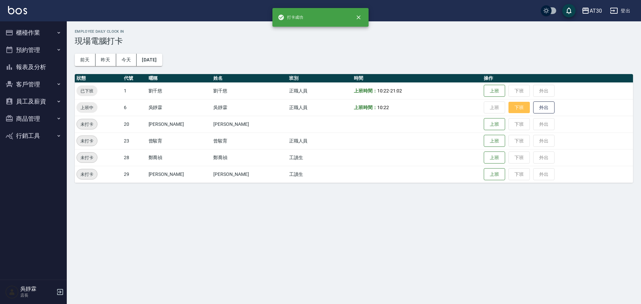
click at [509, 110] on button "下班" at bounding box center [519, 108] width 21 height 12
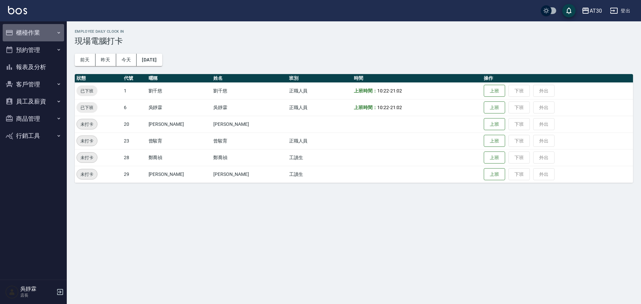
click at [34, 32] on button "櫃檯作業" at bounding box center [33, 32] width 61 height 17
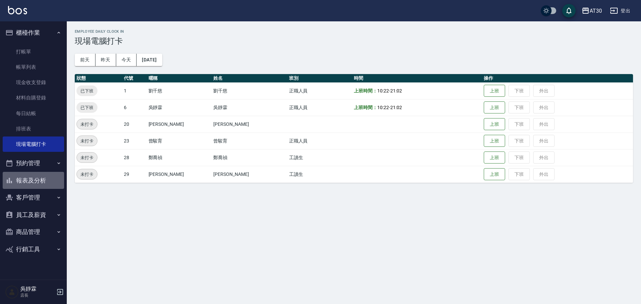
click at [44, 174] on button "報表及分析" at bounding box center [33, 180] width 61 height 17
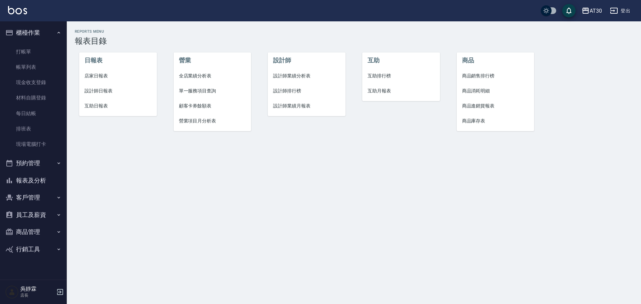
click at [95, 72] on li "店家日報表" at bounding box center [118, 75] width 78 height 15
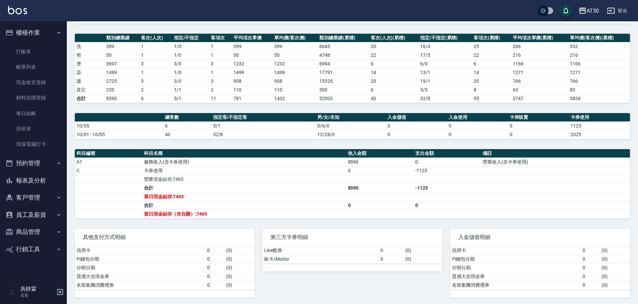
scroll to position [85, 0]
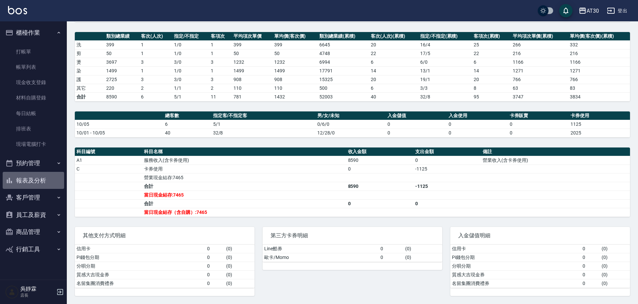
click at [31, 177] on button "報表及分析" at bounding box center [33, 180] width 61 height 17
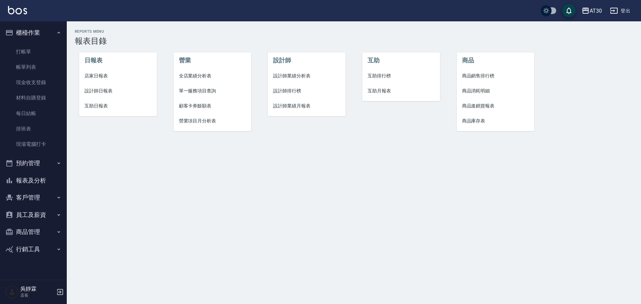
click at [92, 75] on span "店家日報表" at bounding box center [117, 75] width 67 height 7
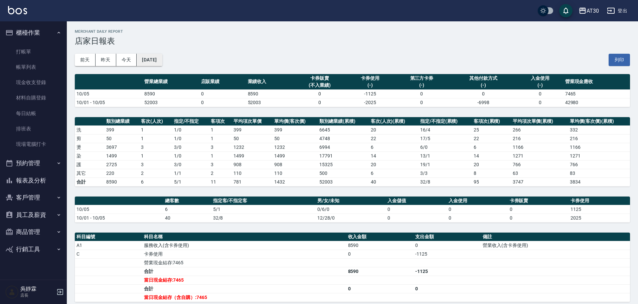
click at [162, 56] on button "[DATE]" at bounding box center [149, 60] width 25 height 12
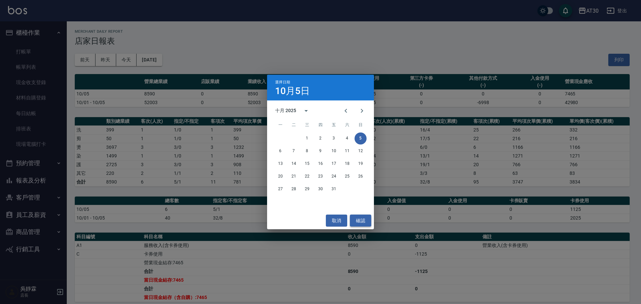
click at [361, 217] on button "確認" at bounding box center [360, 221] width 21 height 12
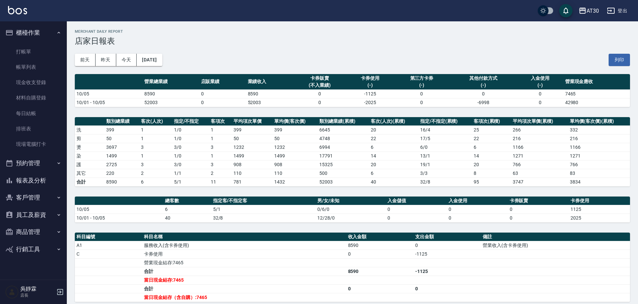
click at [30, 179] on button "報表及分析" at bounding box center [33, 180] width 61 height 17
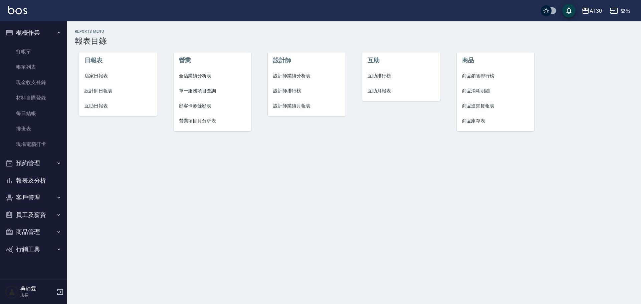
click at [285, 93] on span "設計師排行榜" at bounding box center [306, 90] width 67 height 7
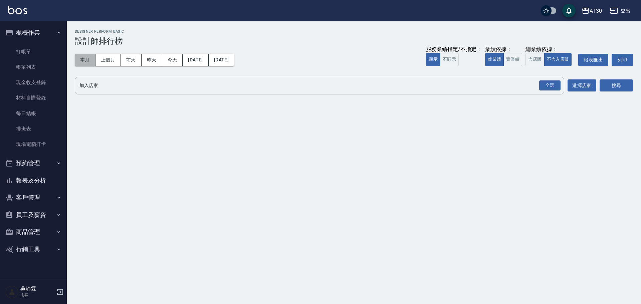
click at [76, 55] on button "本月" at bounding box center [85, 60] width 21 height 12
click at [85, 57] on button "本月" at bounding box center [85, 60] width 21 height 12
click at [94, 56] on button "本月" at bounding box center [85, 60] width 21 height 12
click at [550, 85] on div "全選" at bounding box center [549, 85] width 21 height 10
click at [614, 83] on button "搜尋" at bounding box center [616, 86] width 33 height 12
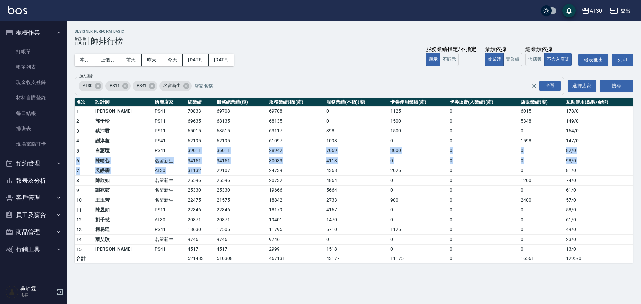
drag, startPoint x: 160, startPoint y: 150, endPoint x: 175, endPoint y: 170, distance: 25.3
click at [175, 170] on tbody "1 [PERSON_NAME]PS41 70833 69708 69708 0 1125 0 6015 178 / 0 2 [PERSON_NAME]PS11…" at bounding box center [354, 185] width 558 height 157
click at [235, 156] on td "34151" at bounding box center [241, 161] width 52 height 10
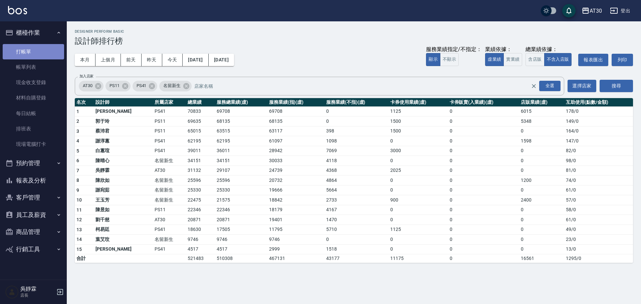
click at [39, 51] on link "打帳單" at bounding box center [33, 51] width 61 height 15
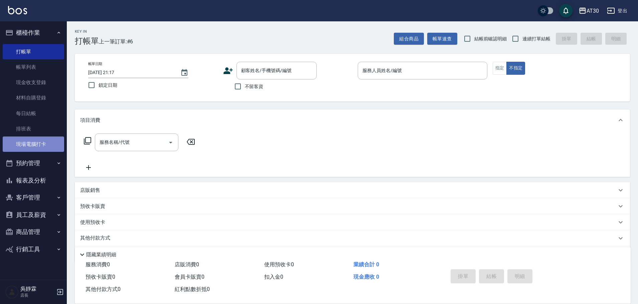
click at [40, 144] on link "現場電腦打卡" at bounding box center [33, 144] width 61 height 15
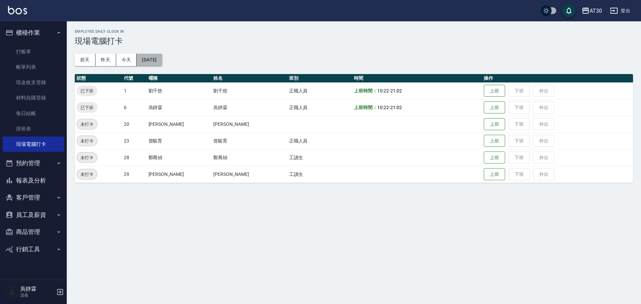
click at [156, 60] on button "[DATE]" at bounding box center [149, 60] width 25 height 12
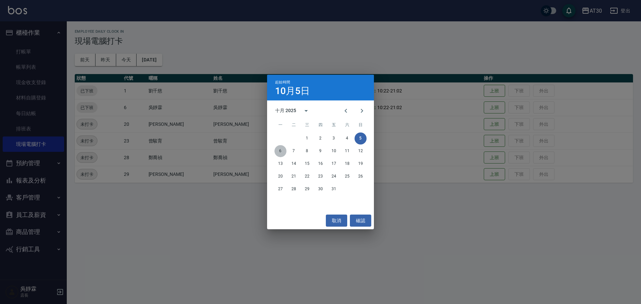
click at [281, 152] on button "6" at bounding box center [280, 151] width 12 height 12
